Goal: Understand process/instructions: Learn about a topic

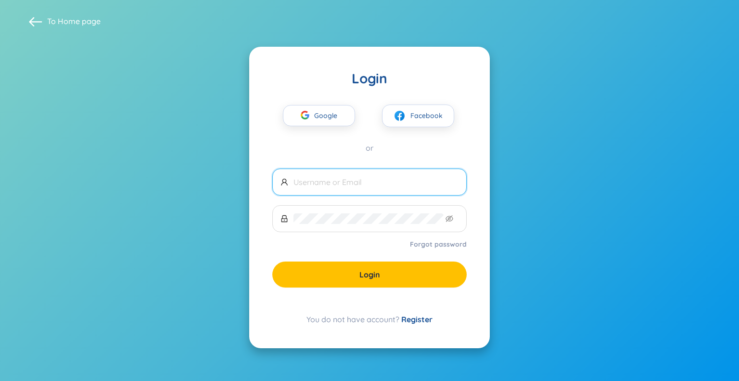
click at [374, 179] on input "text" at bounding box center [376, 182] width 165 height 11
click at [419, 115] on span "Facebook" at bounding box center [427, 115] width 32 height 11
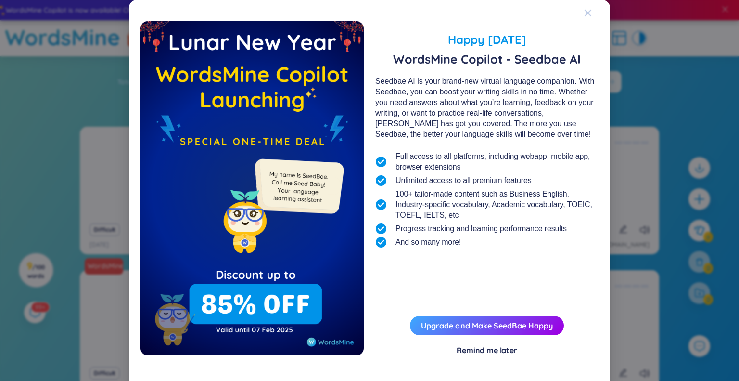
click at [584, 11] on icon "Close" at bounding box center [588, 13] width 8 height 8
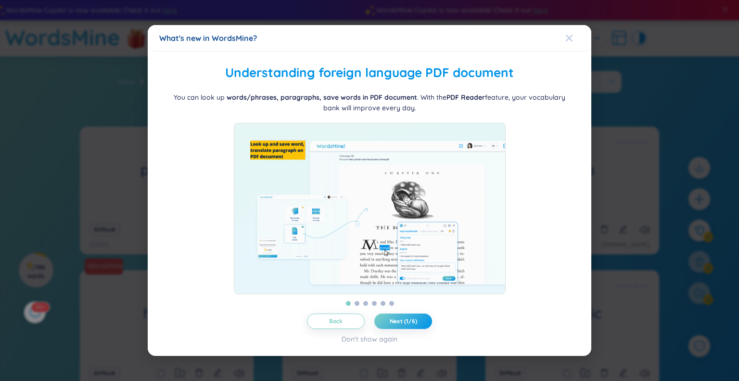
click at [573, 28] on span "Close" at bounding box center [579, 38] width 26 height 26
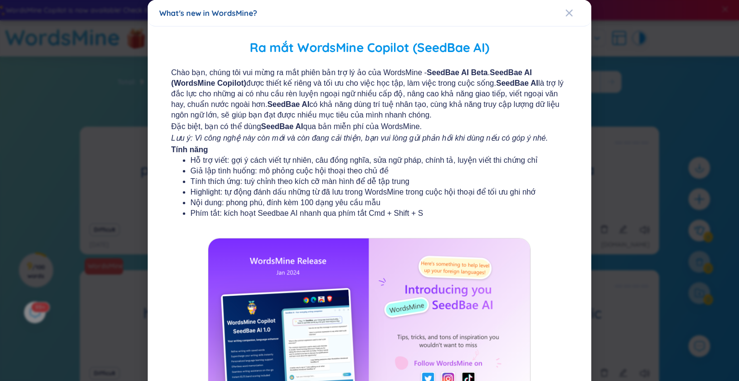
click at [573, 28] on div "Ra mắt WordsMine Copilot (SeedBae AI) Chào bạn, chúng tôi vui mừng ra mắt phiên…" at bounding box center [370, 248] width 444 height 444
click at [566, 9] on icon "Close" at bounding box center [570, 13] width 8 height 8
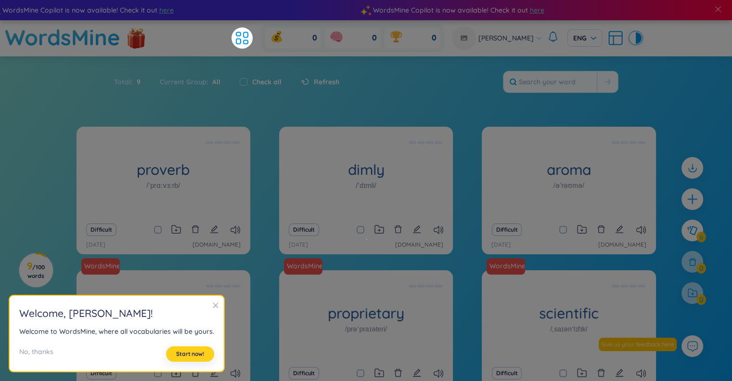
click at [186, 359] on button "Start now!" at bounding box center [190, 353] width 48 height 15
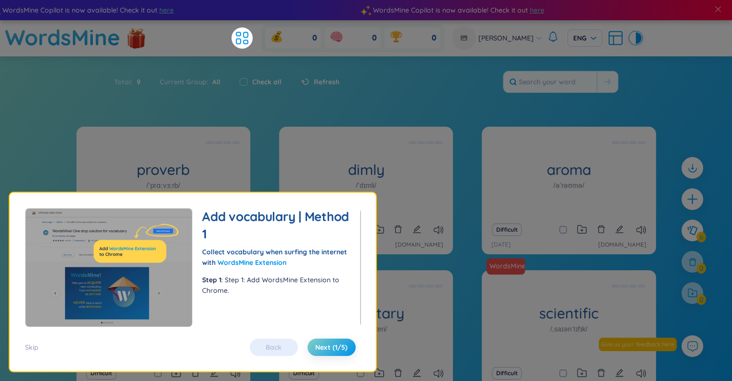
click at [273, 344] on div "Back Next (1/5)" at bounding box center [303, 346] width 116 height 17
click at [328, 344] on span "Next (1/5)" at bounding box center [331, 347] width 32 height 10
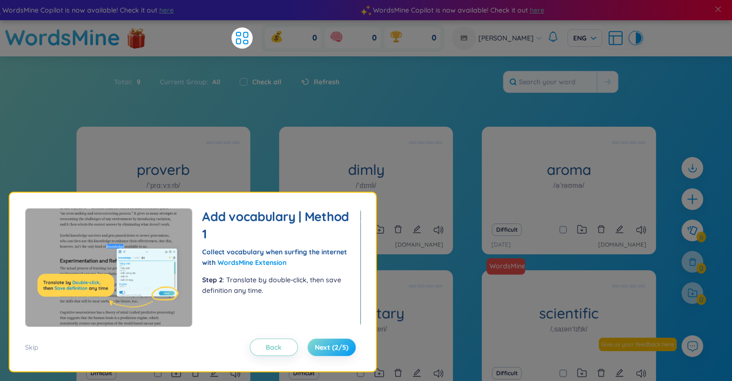
click at [328, 344] on span "Next (2/5)" at bounding box center [332, 347] width 34 height 10
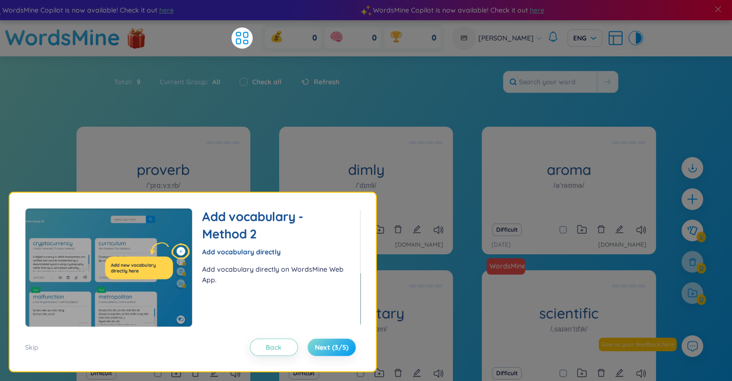
click at [328, 344] on span "Next (3/5)" at bounding box center [332, 347] width 34 height 10
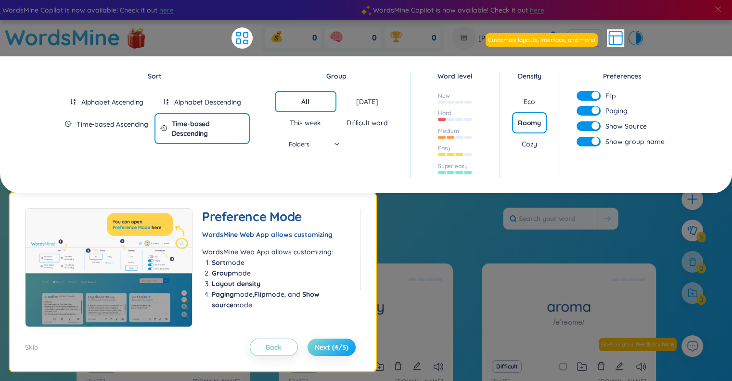
click at [336, 349] on span "Next (4/5)" at bounding box center [332, 347] width 34 height 10
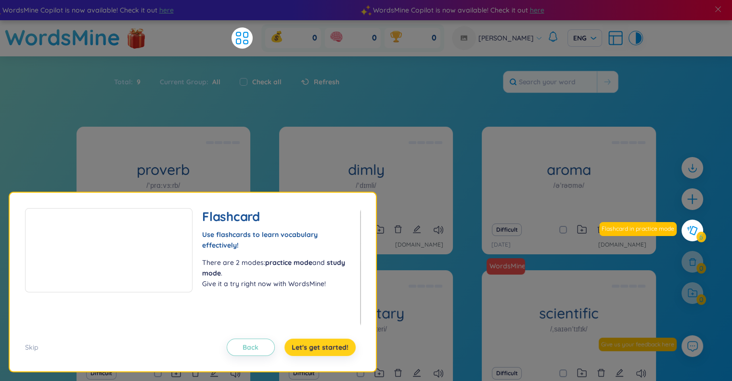
click at [337, 348] on span "Let's get started!" at bounding box center [320, 347] width 57 height 10
